Goal: Use online tool/utility: Utilize a website feature to perform a specific function

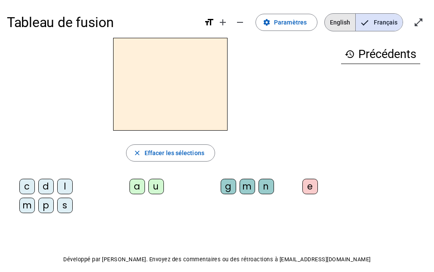
click at [343, 22] on span "English" at bounding box center [340, 22] width 31 height 17
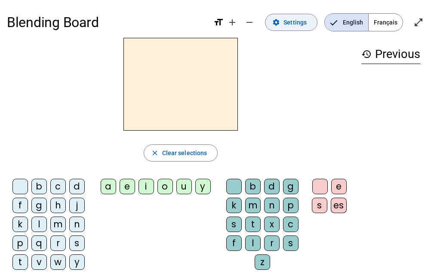
click at [285, 27] on span at bounding box center [292, 22] width 52 height 21
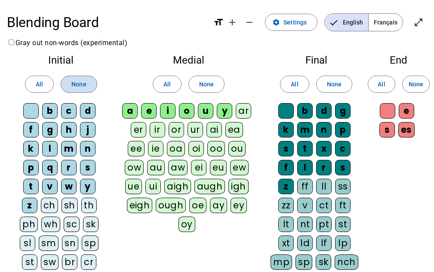
click at [79, 81] on span "None" at bounding box center [78, 84] width 15 height 10
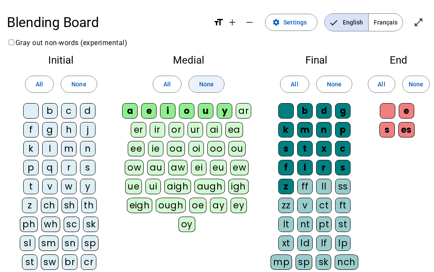
click at [206, 91] on span at bounding box center [206, 84] width 35 height 21
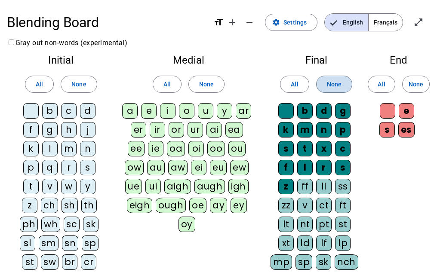
click at [329, 82] on span "None" at bounding box center [334, 84] width 15 height 10
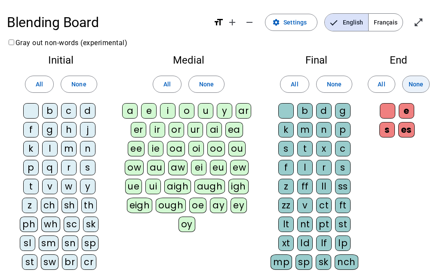
click at [422, 80] on span "None" at bounding box center [416, 84] width 15 height 10
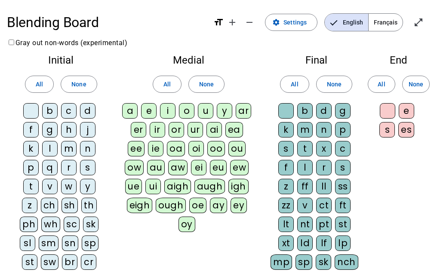
click at [55, 126] on div "g" at bounding box center [49, 129] width 15 height 15
click at [66, 128] on div "h" at bounding box center [68, 129] width 15 height 15
click at [70, 201] on div "sh" at bounding box center [70, 205] width 16 height 15
click at [91, 210] on div "th" at bounding box center [88, 205] width 15 height 15
click at [130, 113] on div "a" at bounding box center [129, 110] width 15 height 15
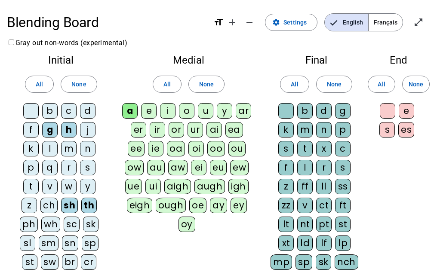
click at [151, 112] on div "e" at bounding box center [148, 110] width 15 height 15
click at [164, 111] on div "i" at bounding box center [167, 110] width 15 height 15
click at [180, 109] on div "o" at bounding box center [186, 110] width 15 height 15
click at [201, 109] on div "u" at bounding box center [205, 110] width 15 height 15
click at [304, 130] on div "m" at bounding box center [304, 129] width 15 height 15
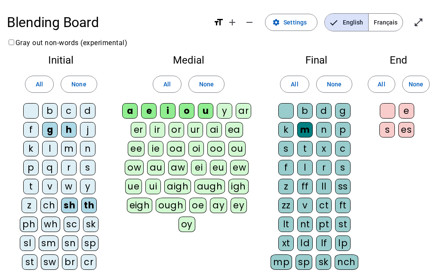
click at [287, 143] on div "s" at bounding box center [285, 148] width 15 height 15
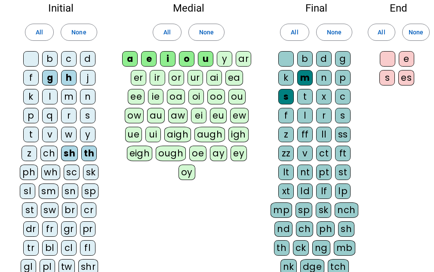
scroll to position [53, 0]
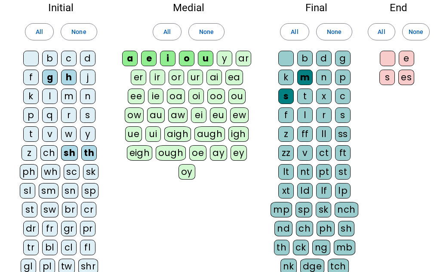
click at [343, 225] on div "sh" at bounding box center [346, 228] width 16 height 15
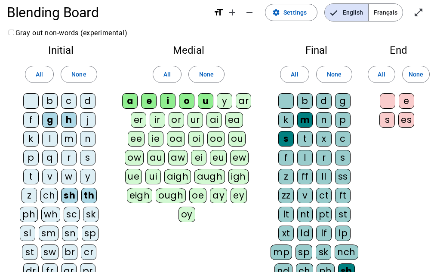
scroll to position [0, 0]
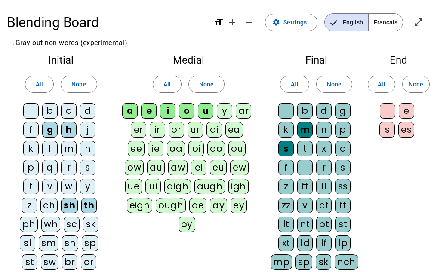
click at [302, 153] on div "t" at bounding box center [304, 148] width 15 height 15
click at [327, 127] on div "n" at bounding box center [323, 129] width 15 height 15
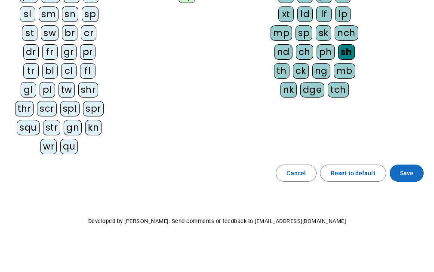
click at [399, 169] on span at bounding box center [407, 173] width 34 height 21
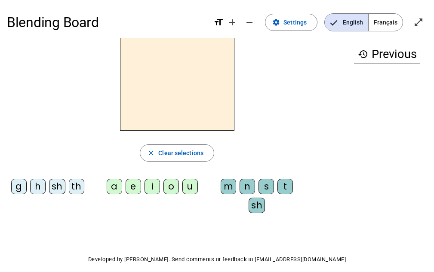
click at [77, 188] on div "th" at bounding box center [76, 186] width 15 height 15
click at [157, 186] on div "i" at bounding box center [152, 186] width 15 height 15
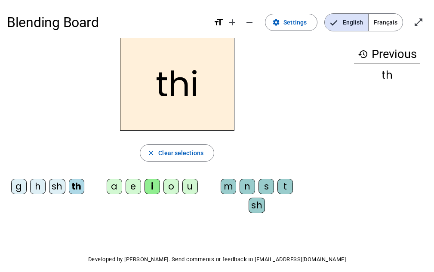
click at [269, 189] on div "s" at bounding box center [266, 186] width 15 height 15
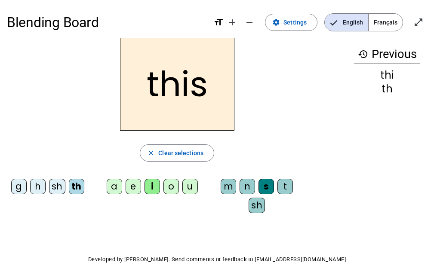
click at [193, 185] on div "u" at bounding box center [190, 186] width 15 height 15
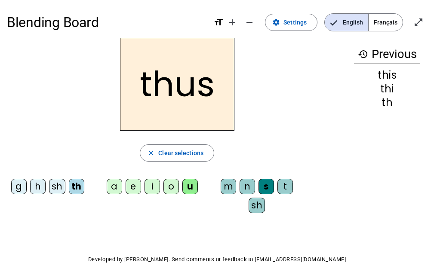
click at [16, 181] on div "g" at bounding box center [18, 186] width 15 height 15
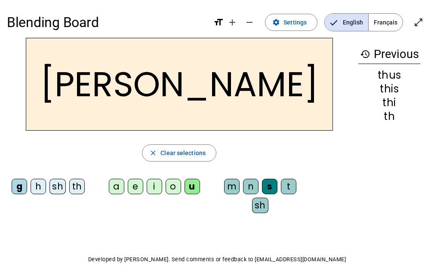
click at [258, 208] on div "sh" at bounding box center [260, 205] width 16 height 15
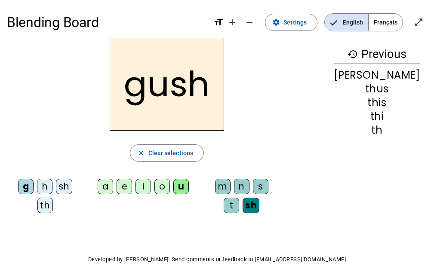
click at [113, 187] on div "a" at bounding box center [105, 186] width 15 height 15
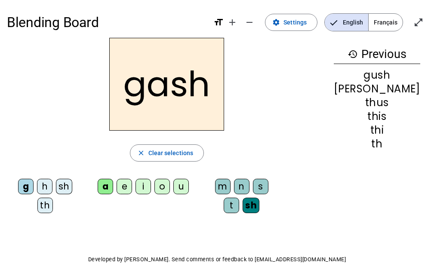
click at [170, 186] on div "o" at bounding box center [162, 186] width 15 height 15
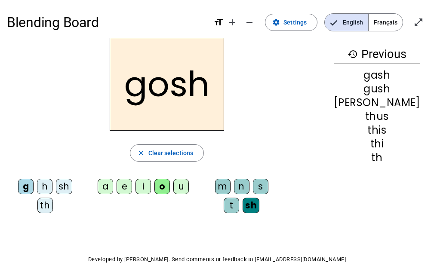
click at [239, 198] on div "t" at bounding box center [231, 205] width 15 height 15
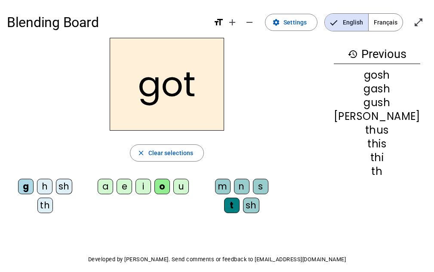
click at [59, 185] on div "sh" at bounding box center [64, 186] width 16 height 15
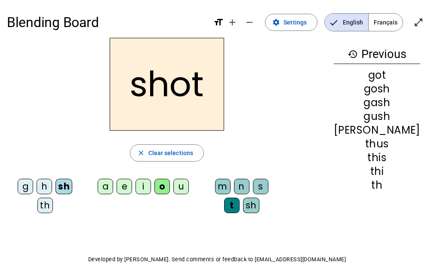
click at [37, 189] on div "h" at bounding box center [44, 186] width 15 height 15
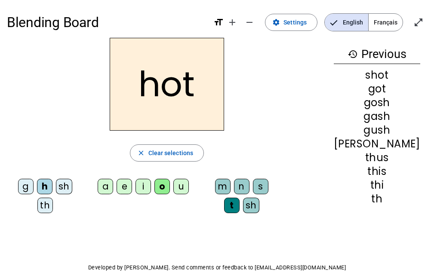
click at [113, 184] on div "a" at bounding box center [105, 186] width 15 height 15
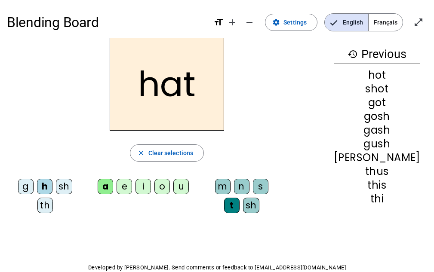
click at [53, 198] on div "th" at bounding box center [44, 205] width 15 height 15
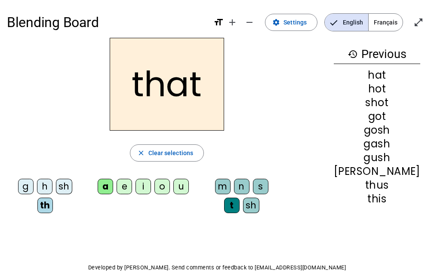
click at [247, 190] on div "n" at bounding box center [241, 186] width 15 height 15
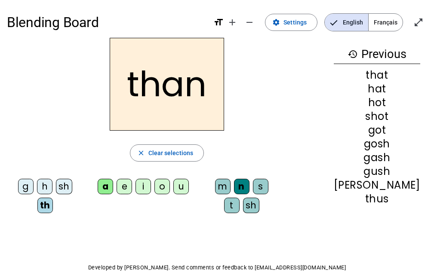
click at [132, 187] on div "e" at bounding box center [124, 186] width 15 height 15
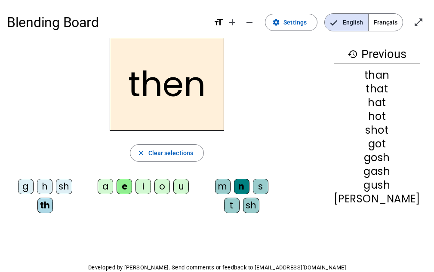
click at [39, 188] on div "h" at bounding box center [44, 186] width 15 height 15
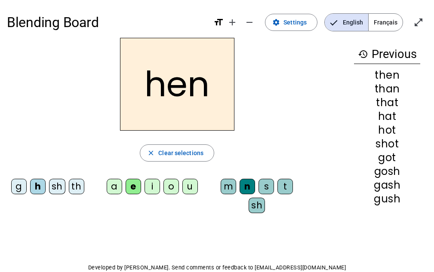
click at [229, 190] on div "m" at bounding box center [228, 186] width 15 height 15
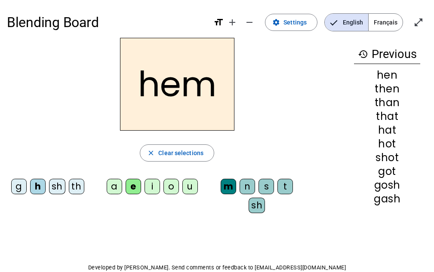
click at [71, 181] on div "th" at bounding box center [76, 186] width 15 height 15
